Goal: Transaction & Acquisition: Purchase product/service

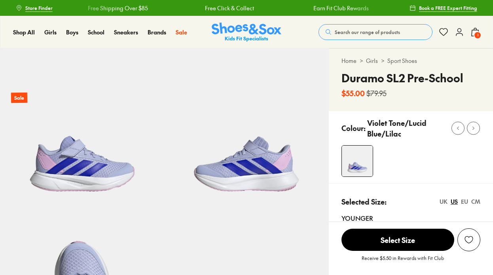
select select "*"
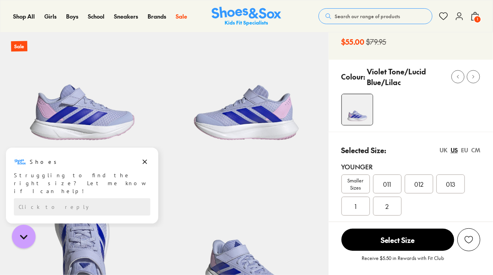
scroll to position [79, 0]
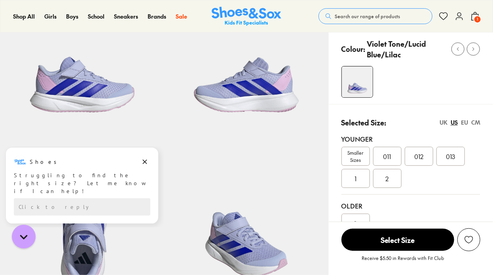
click at [473, 15] on icon at bounding box center [476, 16] width 10 height 10
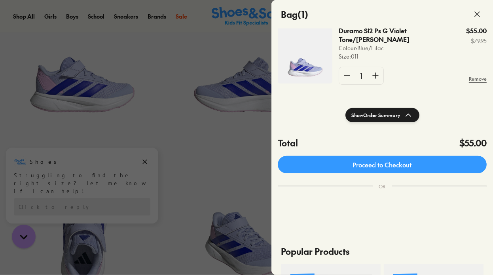
scroll to position [119, 0]
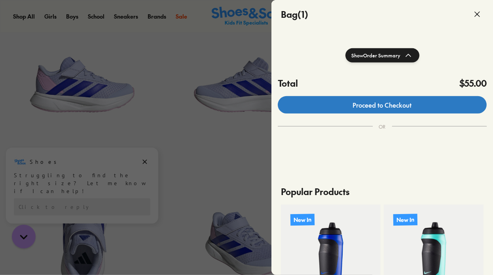
click at [382, 111] on link "Proceed to Checkout" at bounding box center [382, 104] width 209 height 17
